Goal: Task Accomplishment & Management: Manage account settings

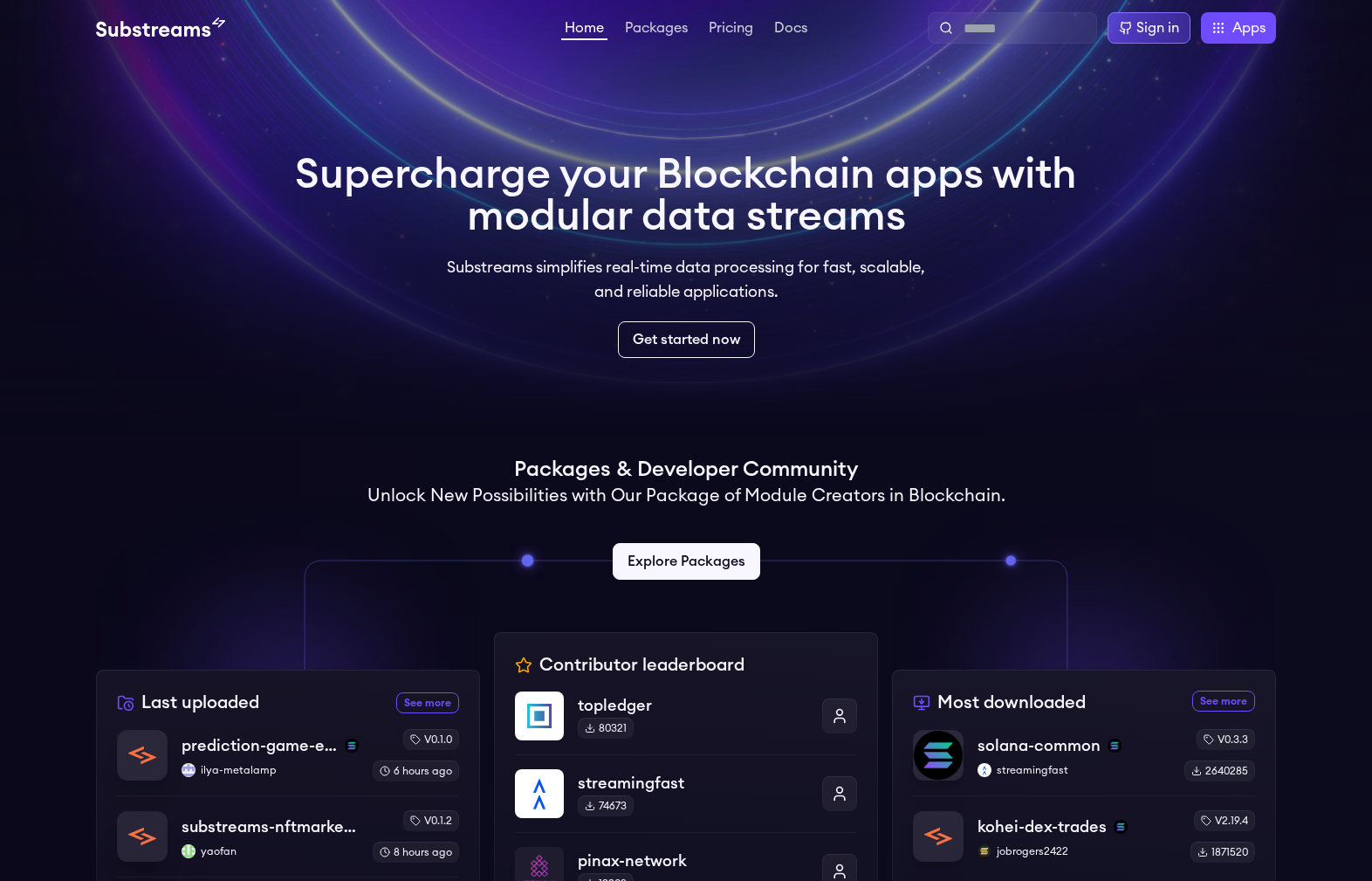
click at [1166, 37] on div "Sign in" at bounding box center [1157, 28] width 43 height 21
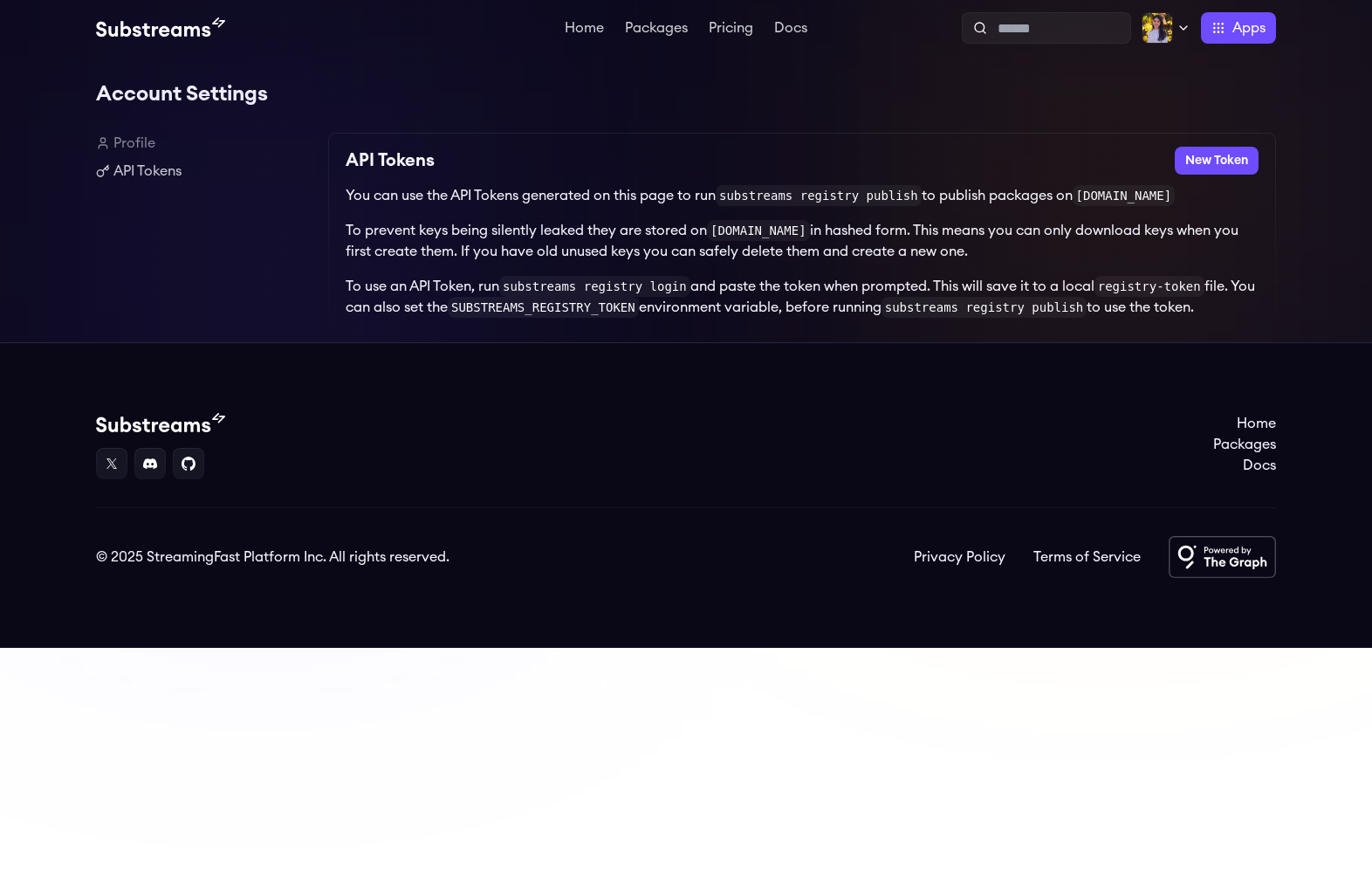
click at [138, 141] on link "Profile" at bounding box center [205, 143] width 218 height 21
click at [135, 143] on link "Profile" at bounding box center [205, 143] width 218 height 21
drag, startPoint x: 412, startPoint y: 200, endPoint x: 1195, endPoint y: 197, distance: 783.0
click at [1199, 198] on p "You can use the API Tokens generated on this page to run substreams registry pu…" at bounding box center [802, 195] width 913 height 21
click at [129, 138] on link "Profile" at bounding box center [205, 143] width 218 height 21
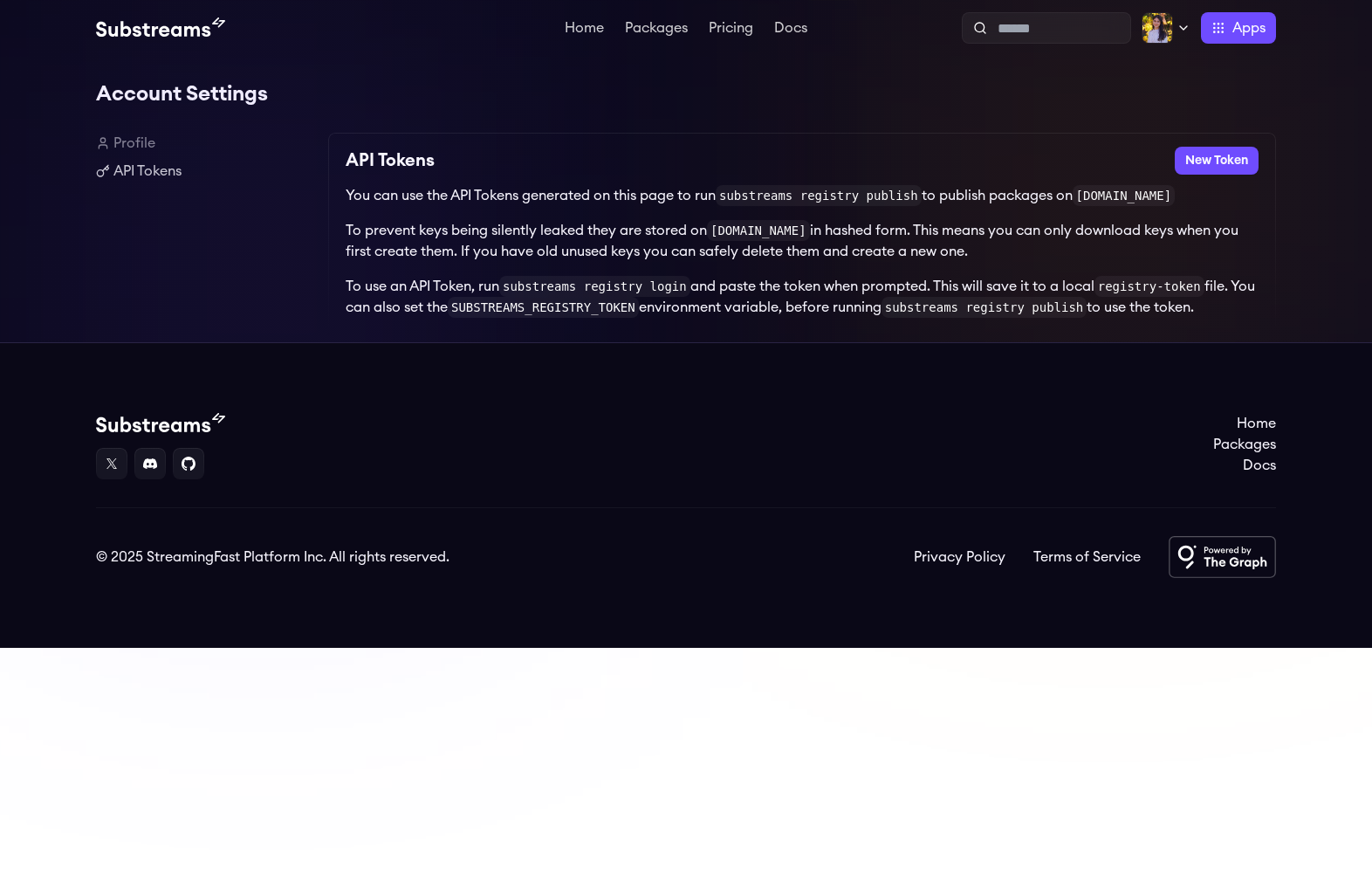
click at [677, 206] on p "You can use the API Tokens generated on this page to run substreams registry pu…" at bounding box center [802, 195] width 913 height 21
drag, startPoint x: 796, startPoint y: 196, endPoint x: 933, endPoint y: 188, distance: 137.2
click at [908, 190] on code "substreams registry publish" at bounding box center [819, 195] width 206 height 21
drag, startPoint x: 688, startPoint y: 245, endPoint x: 662, endPoint y: 246, distance: 26.0
click at [682, 246] on p "To prevent keys being silently leaked they are stored on substreams.dev in hash…" at bounding box center [802, 241] width 913 height 42
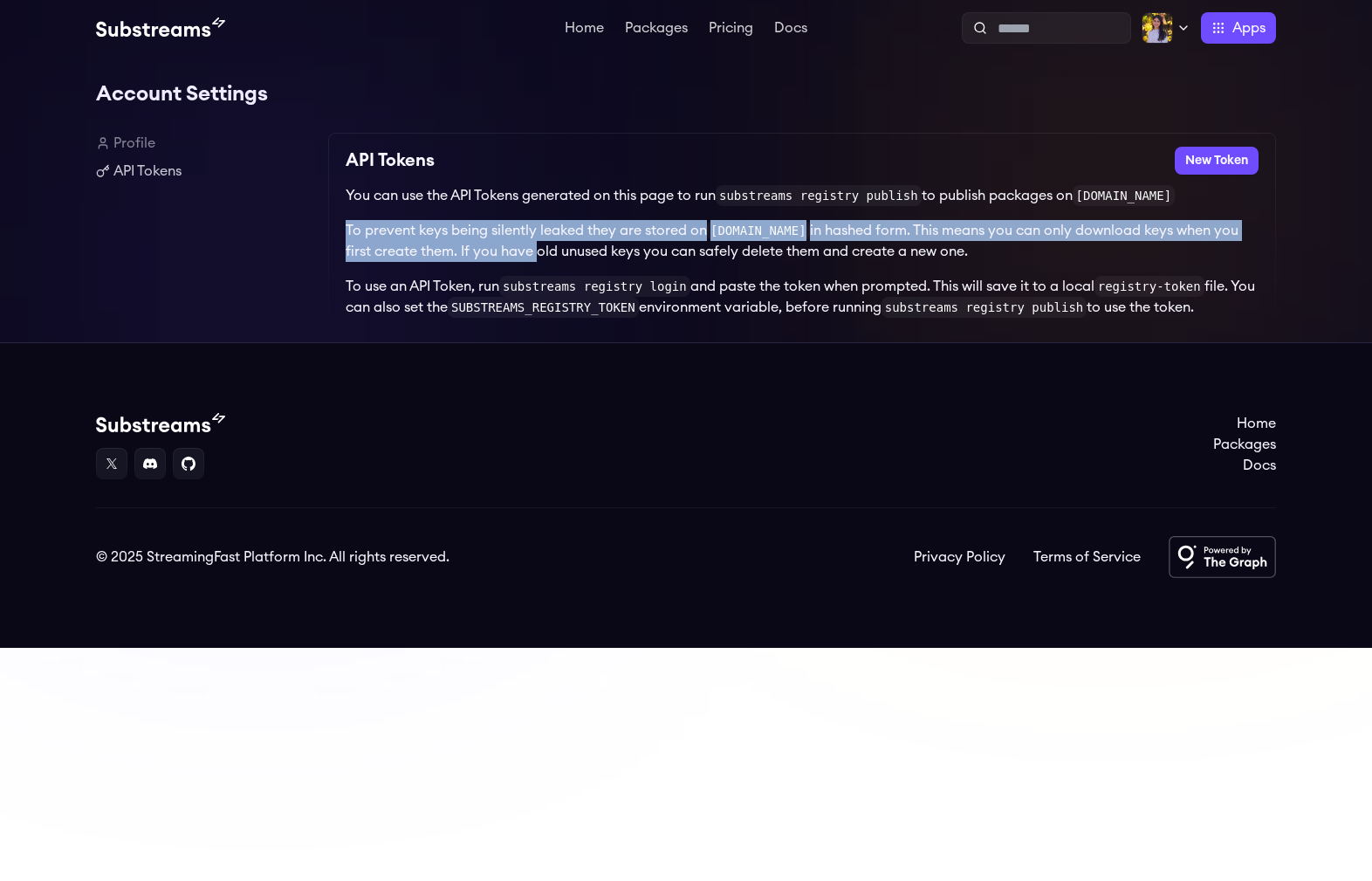
drag, startPoint x: 530, startPoint y: 246, endPoint x: 867, endPoint y: 226, distance: 337.6
click at [861, 220] on div "You can use the API Tokens generated on this page to run substreams registry pu…" at bounding box center [802, 251] width 913 height 133
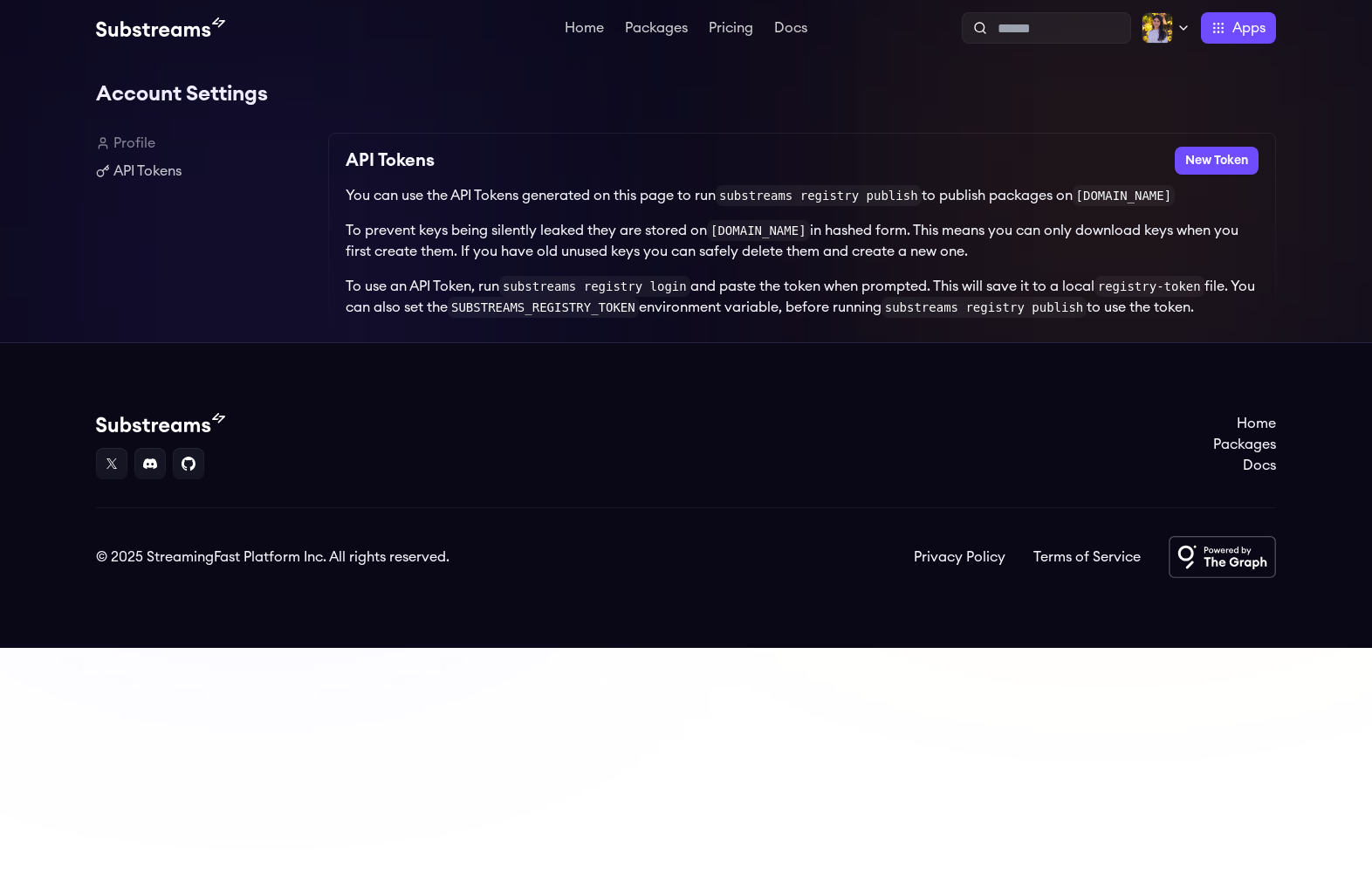
click at [873, 243] on p "To prevent keys being silently leaked they are stored on substreams.dev in hash…" at bounding box center [802, 241] width 913 height 42
click at [140, 173] on link "API Tokens" at bounding box center [205, 170] width 218 height 21
